Goal: Navigation & Orientation: Find specific page/section

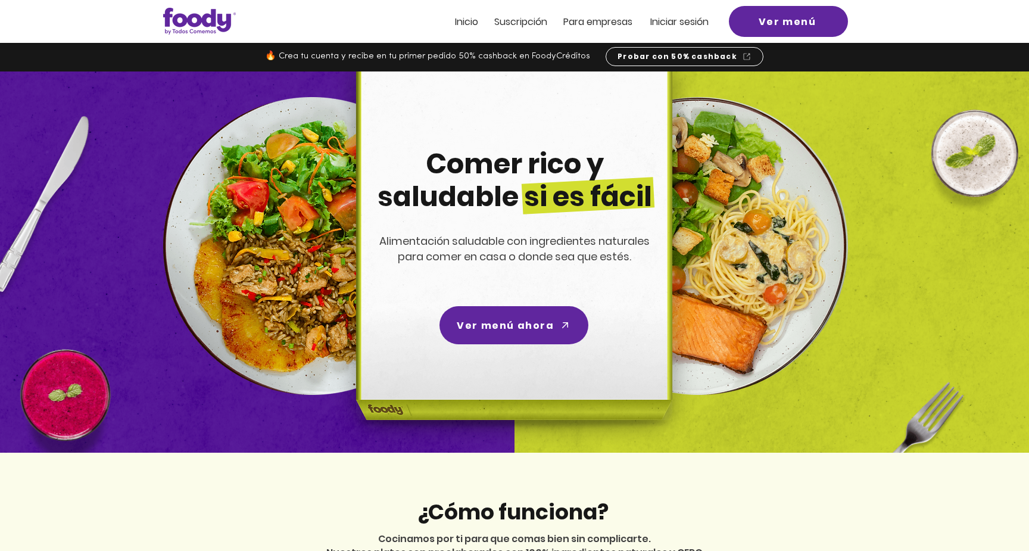
click at [472, 18] on span "Inicio" at bounding box center [466, 22] width 23 height 14
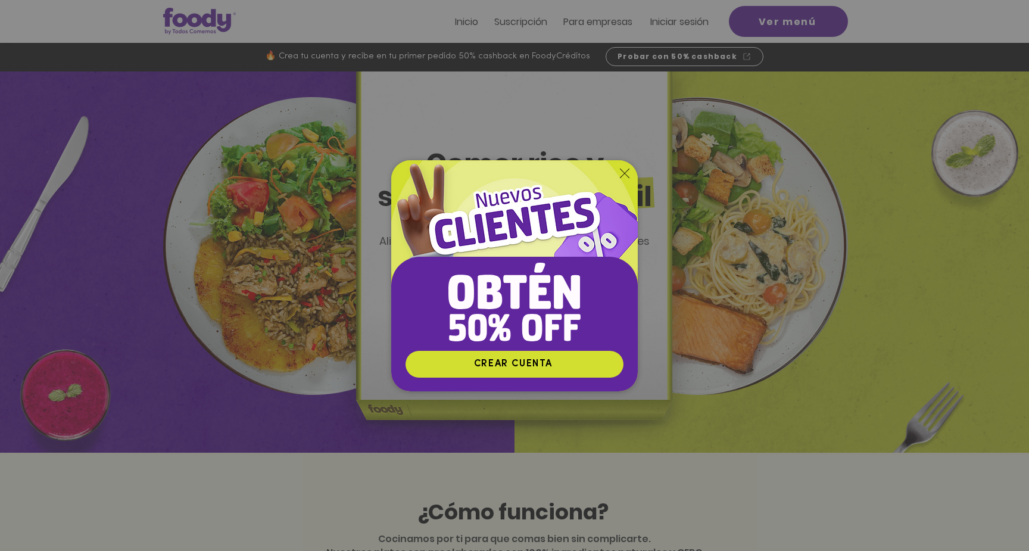
click at [624, 170] on icon "Volver al sitio" at bounding box center [625, 174] width 10 height 10
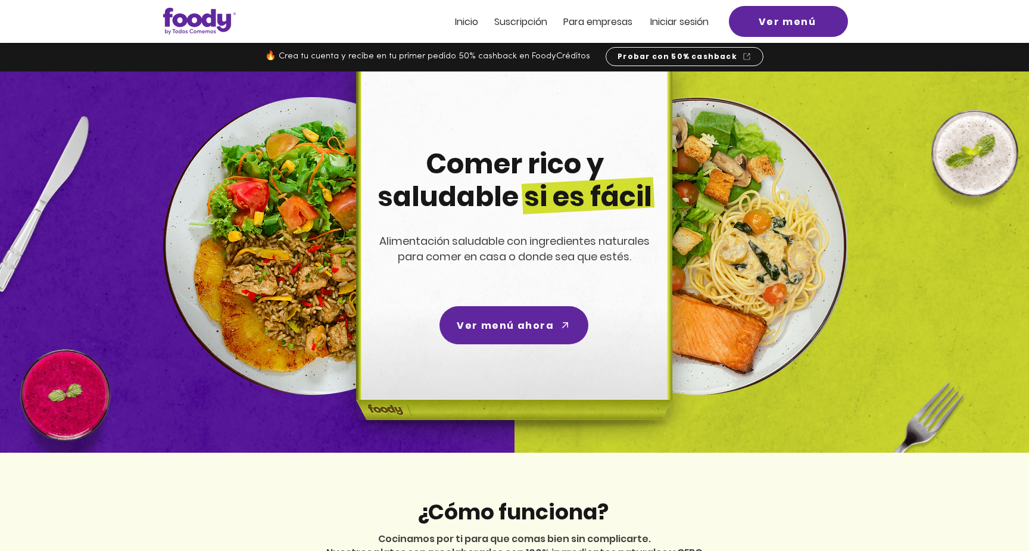
click at [462, 23] on span "Inicio" at bounding box center [466, 22] width 23 height 14
click at [782, 26] on span "Ver menú" at bounding box center [788, 21] width 58 height 15
